Goal: Information Seeking & Learning: Find specific fact

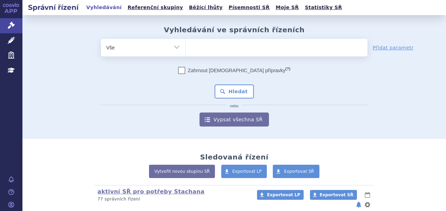
click at [195, 49] on ul at bounding box center [277, 46] width 182 height 15
click at [186, 49] on select at bounding box center [185, 48] width 0 height 18
type input "al"
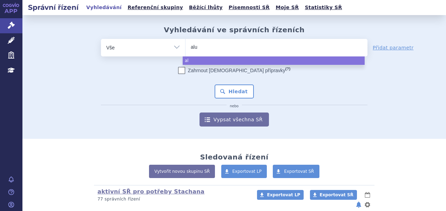
type input "alut"
type input "aluta"
type input "alutard"
select select "alutard"
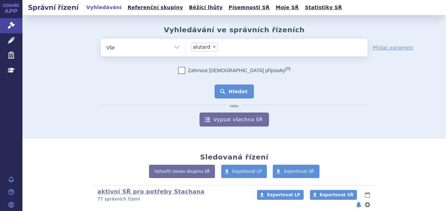
click at [227, 90] on button "Hledat" at bounding box center [235, 92] width 40 height 14
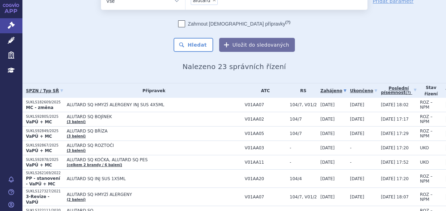
scroll to position [70, 0]
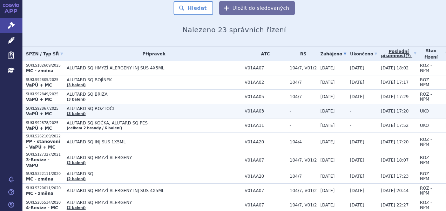
click at [128, 107] on span "ALUTARD SQ ROZTOČI" at bounding box center [154, 108] width 175 height 5
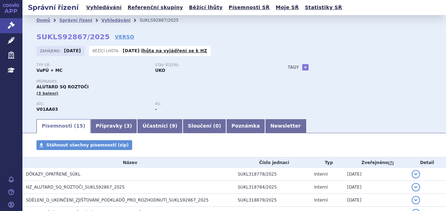
drag, startPoint x: 167, startPoint y: 28, endPoint x: 135, endPoint y: 26, distance: 32.7
click at [135, 26] on div "Domů Správní řízení Vyhledávání SUKLS92867/2025 SUKLS92867/2025 VERSO Zahájeno:…" at bounding box center [234, 72] width 424 height 93
drag, startPoint x: 177, startPoint y: 19, endPoint x: 126, endPoint y: 23, distance: 51.8
click at [126, 23] on ul "Domů Správní řízení Vyhledávání SUKLS92867/2025" at bounding box center [234, 20] width 396 height 11
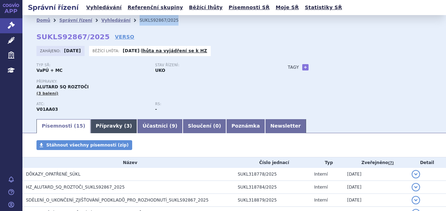
copy ul "Vyhledávání SUKLS92867/2025"
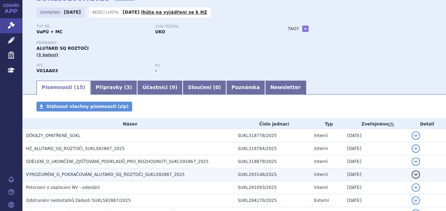
scroll to position [70, 0]
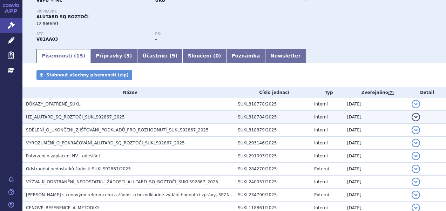
click at [66, 112] on td "HZ_ALUTARD_SQ_ROZTOČI_SUKLS92867_2025" at bounding box center [128, 117] width 212 height 13
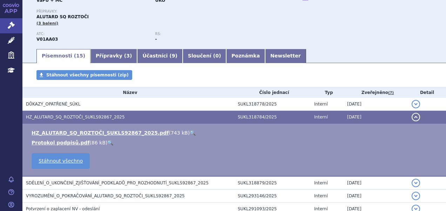
click at [190, 133] on link "🔍" at bounding box center [193, 133] width 6 height 6
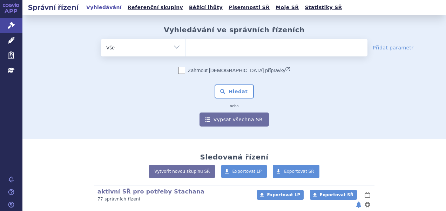
click at [196, 48] on ul at bounding box center [277, 46] width 182 height 15
click at [186, 48] on select at bounding box center [185, 48] width 0 height 18
paste input "SUKLS160085/2014."
type input "SUKLS160085/2014."
select select "SUKLS160085/2014."
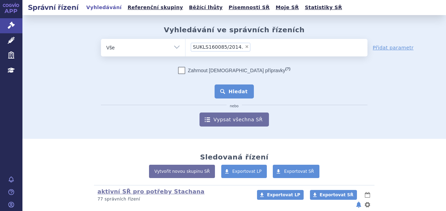
click at [236, 86] on button "Hledat" at bounding box center [235, 92] width 40 height 14
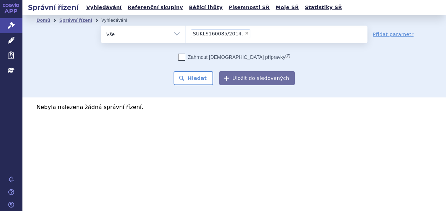
click at [248, 40] on ul "× SUKLS160085/2014." at bounding box center [277, 33] width 182 height 15
click at [186, 40] on select "SUKLS160085/2014." at bounding box center [185, 34] width 0 height 18
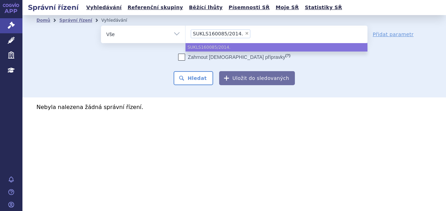
select select
type input "SUKLS160085/2014."
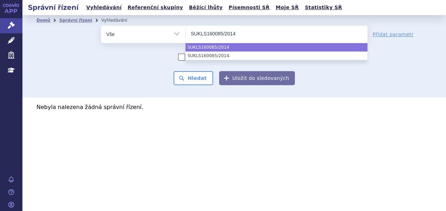
type input "SUKLS160085/2014"
select select "SUKLS160085/2014"
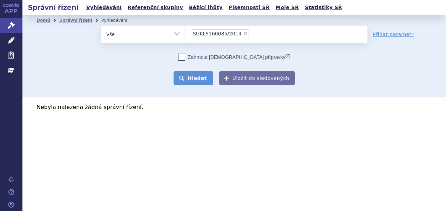
click at [197, 76] on button "Hledat" at bounding box center [194, 78] width 40 height 14
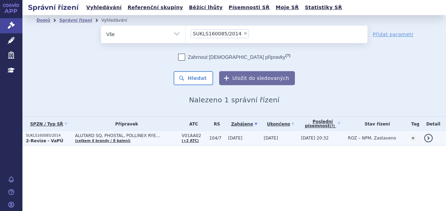
click at [160, 136] on span "ALUTARD SQ, PHOSTAL, POLLINEX RYE…" at bounding box center [126, 135] width 103 height 5
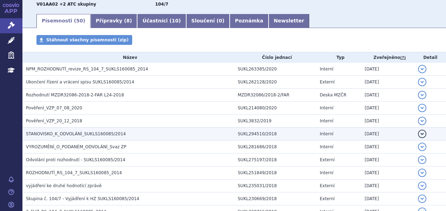
scroll to position [140, 0]
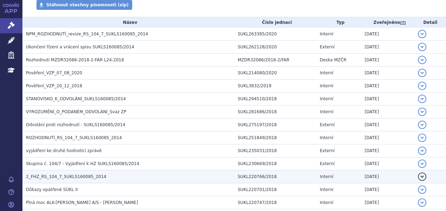
click at [65, 175] on span "2_FHZ_RS_104_7_SUKLS160085_2014" at bounding box center [66, 176] width 80 height 5
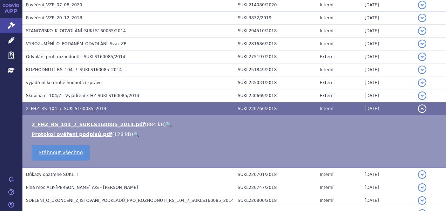
scroll to position [211, 0]
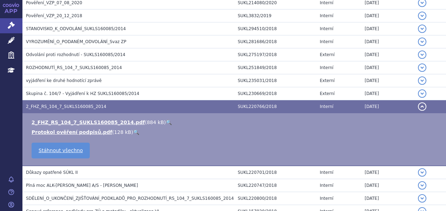
click at [166, 121] on link "🔍" at bounding box center [169, 123] width 6 height 6
